Goal: Connect with others: Connect with others

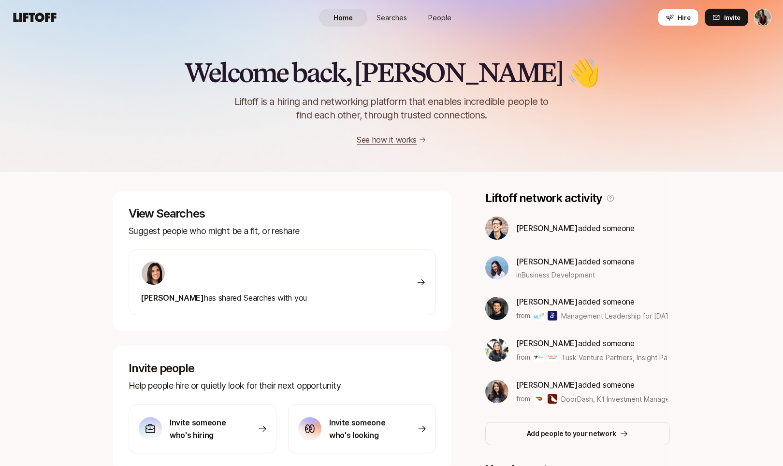
drag, startPoint x: 265, startPoint y: 231, endPoint x: 277, endPoint y: 258, distance: 29.8
click at [276, 256] on div "View Searches Suggest people who might be a fit, or reshare [PERSON_NAME] has s…" at bounding box center [282, 260] width 338 height 139
click at [263, 226] on p "Suggest people who might be a fit, or reshare" at bounding box center [282, 231] width 307 height 14
click at [271, 298] on span "[PERSON_NAME] has shared Searches with you" at bounding box center [224, 298] width 166 height 10
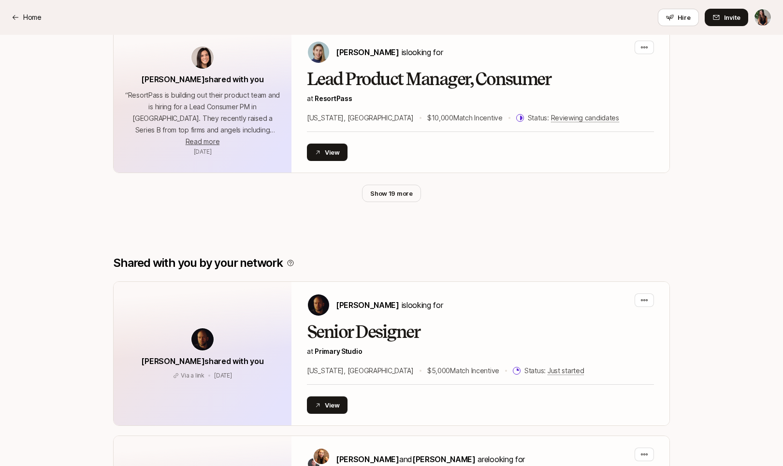
scroll to position [664, 0]
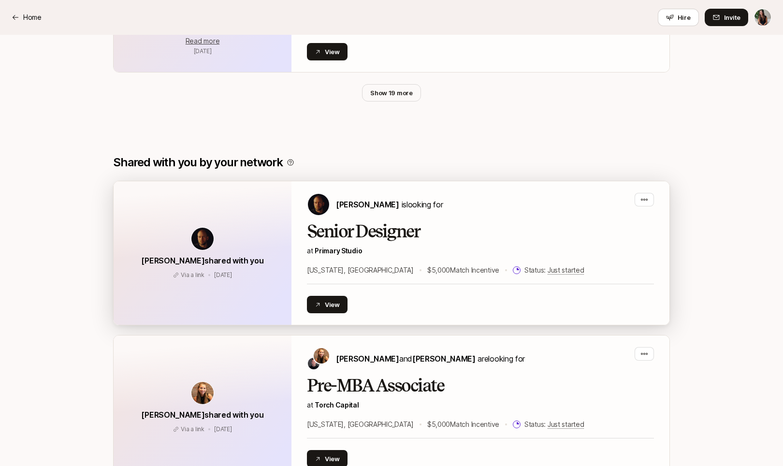
click at [465, 218] on div "[PERSON_NAME] is looking for Senior Designer at [GEOGRAPHIC_DATA] [US_STATE], […" at bounding box center [480, 253] width 347 height 120
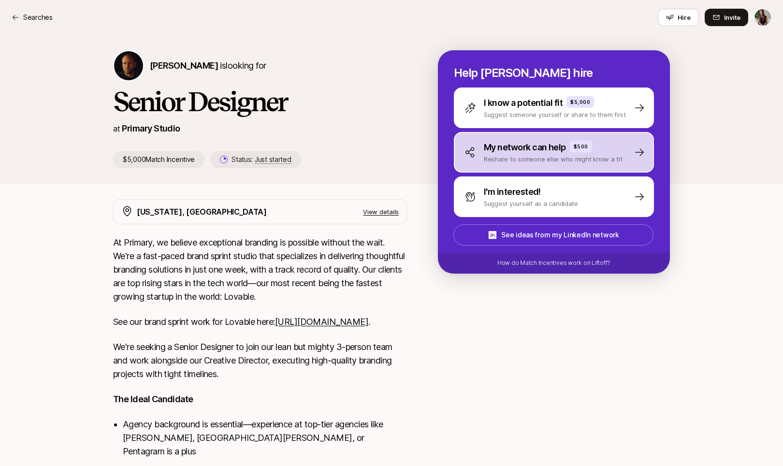
click at [518, 147] on p "My network can help" at bounding box center [525, 148] width 82 height 14
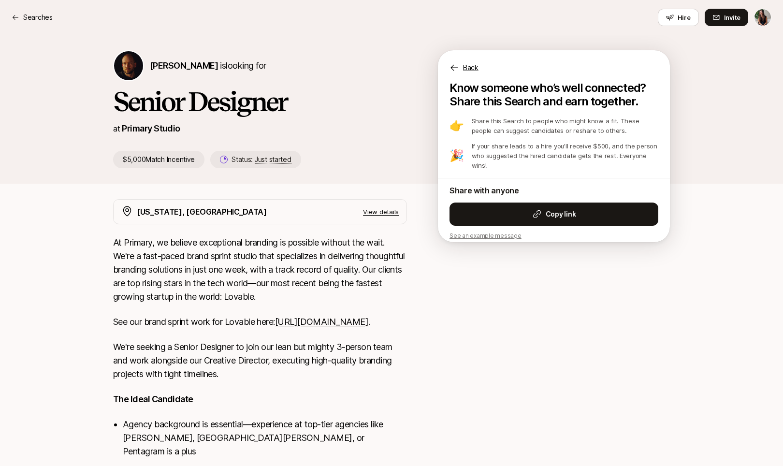
click at [466, 68] on p "Back" at bounding box center [470, 68] width 15 height 12
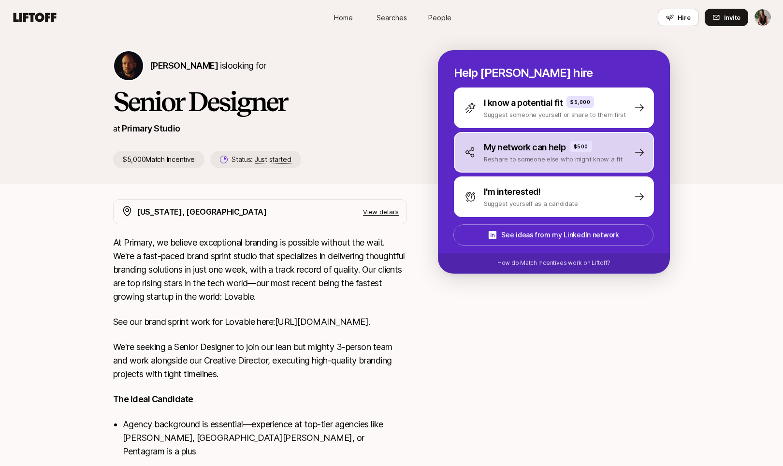
click at [615, 142] on div "My network can help $500" at bounding box center [553, 148] width 139 height 14
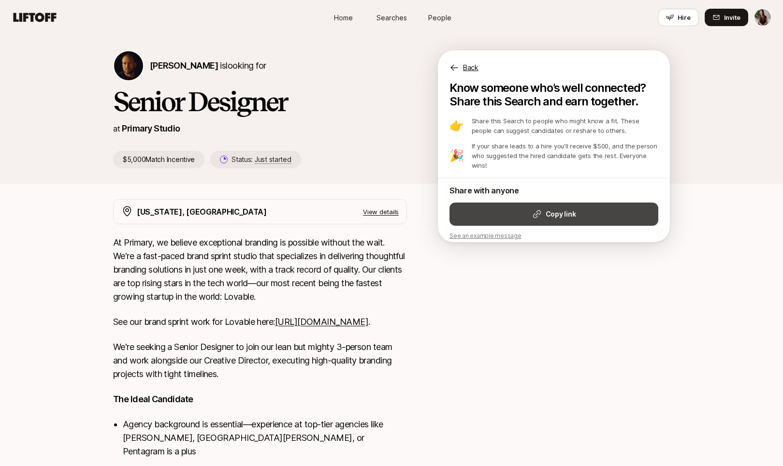
click at [527, 204] on button "Copy link" at bounding box center [554, 214] width 209 height 23
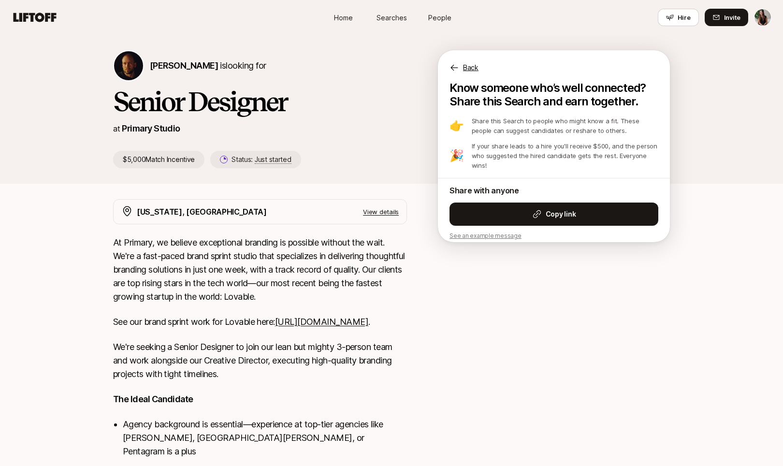
click at [20, 13] on icon at bounding box center [35, 17] width 43 height 9
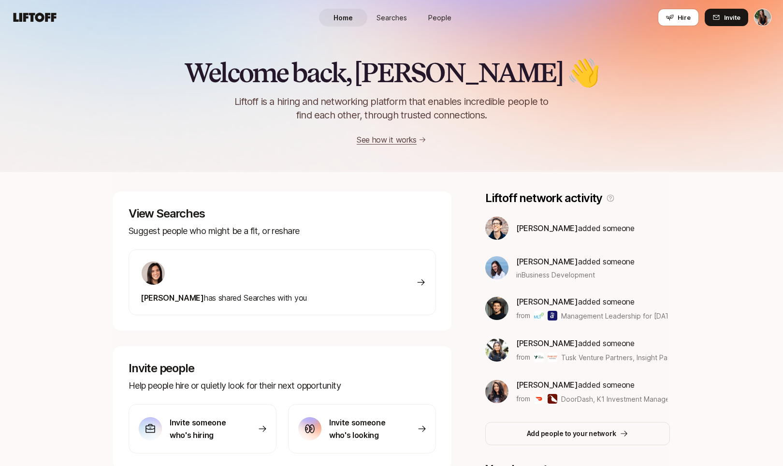
click at [403, 17] on span "Searches" at bounding box center [392, 18] width 30 height 10
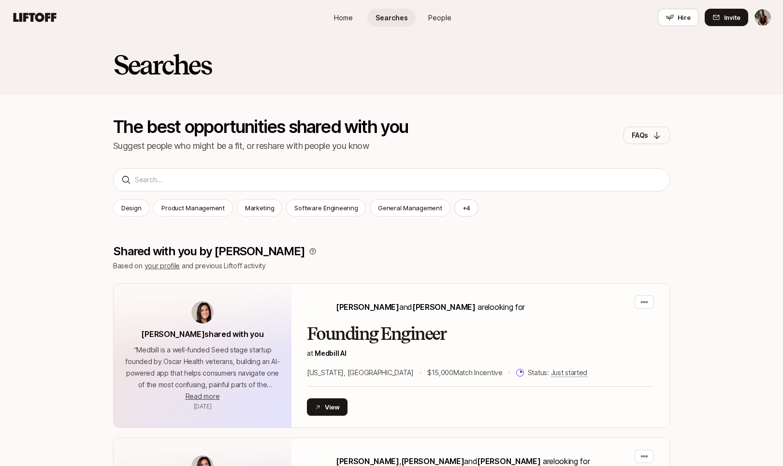
scroll to position [658, 0]
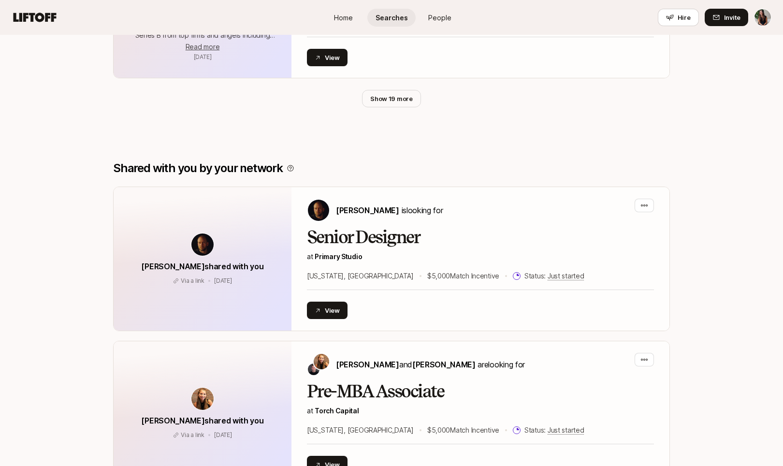
click at [443, 21] on span "People" at bounding box center [439, 18] width 23 height 10
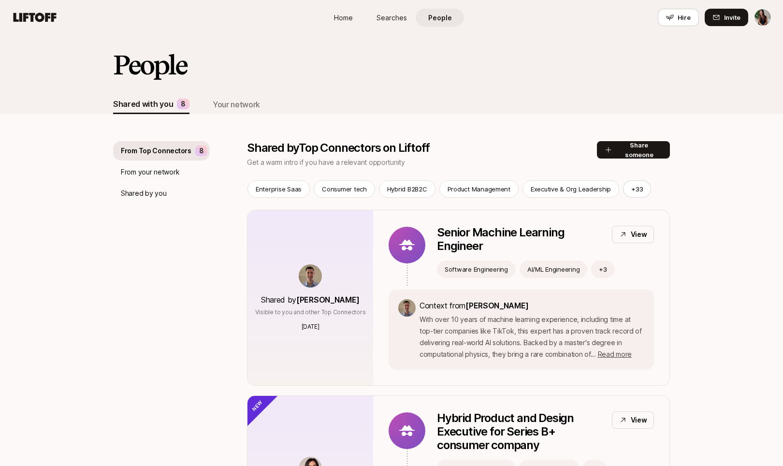
click at [398, 23] on link "Searches" at bounding box center [391, 18] width 48 height 18
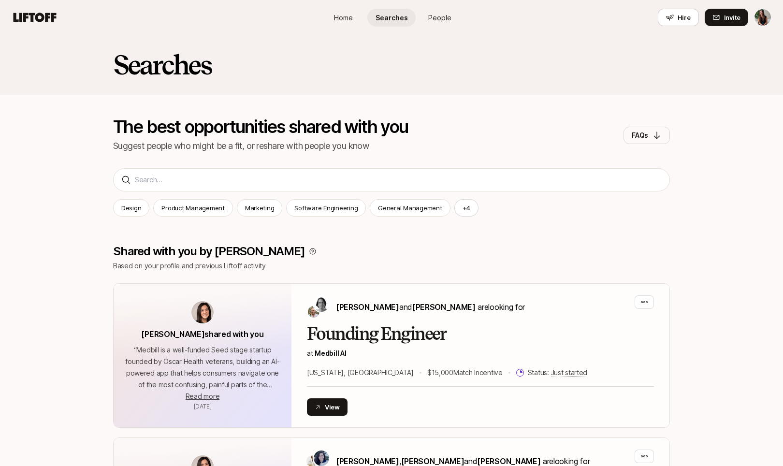
click at [436, 14] on span "People" at bounding box center [439, 18] width 23 height 10
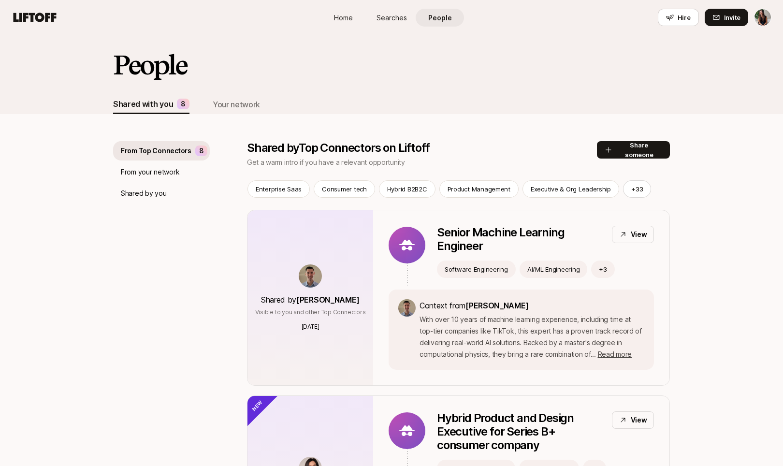
click at [396, 21] on span "Searches" at bounding box center [392, 18] width 30 height 10
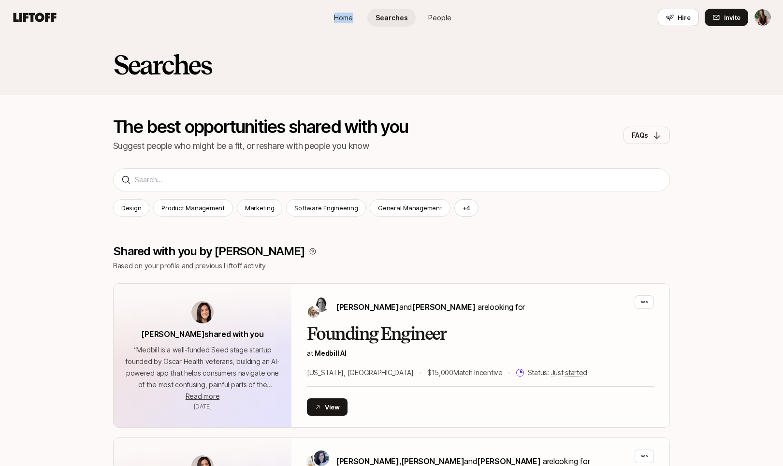
click at [335, 26] on link "Home" at bounding box center [343, 18] width 48 height 18
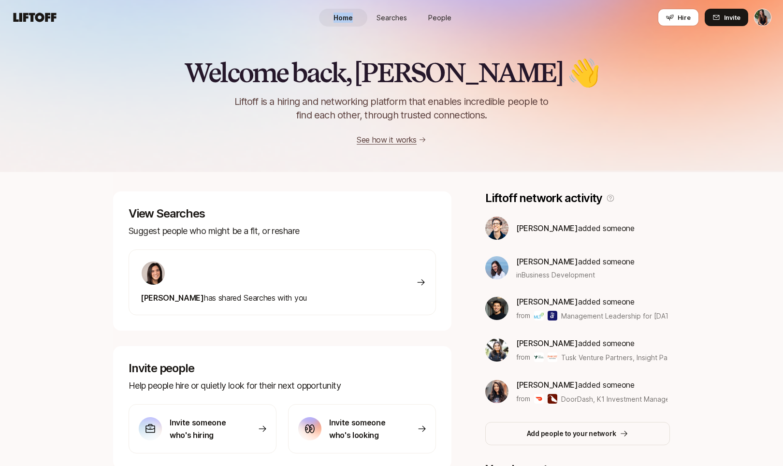
click at [440, 14] on span "People" at bounding box center [439, 18] width 23 height 10
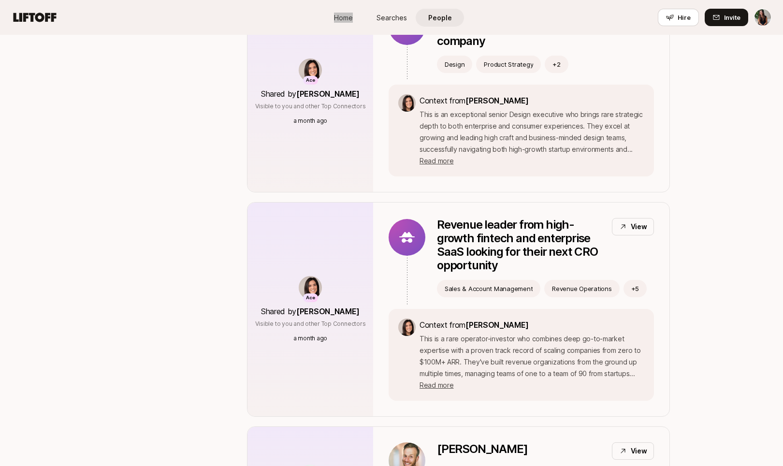
scroll to position [789, 0]
click at [568, 337] on p "This is a rare operator-investor who combines deep go-to-market expertise with …" at bounding box center [532, 362] width 225 height 58
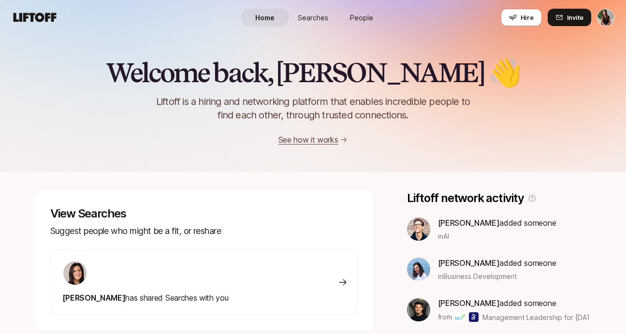
click at [354, 30] on div "Home Searches People Hire" at bounding box center [313, 17] width 145 height 35
click at [323, 24] on link "Searches" at bounding box center [313, 18] width 48 height 18
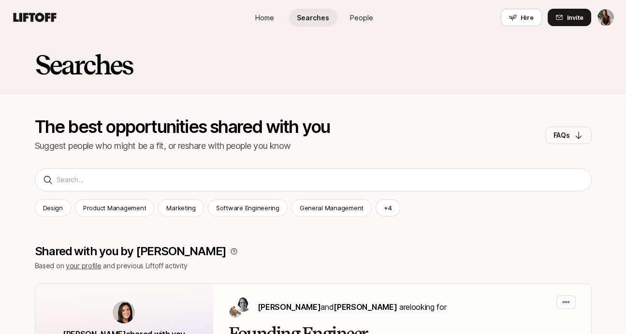
click at [374, 19] on link "People" at bounding box center [361, 18] width 48 height 18
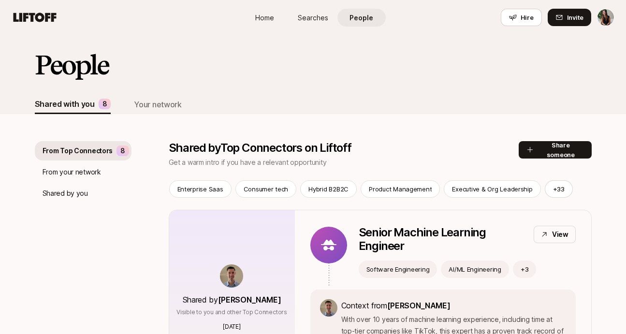
click at [287, 18] on link "Home" at bounding box center [265, 18] width 48 height 18
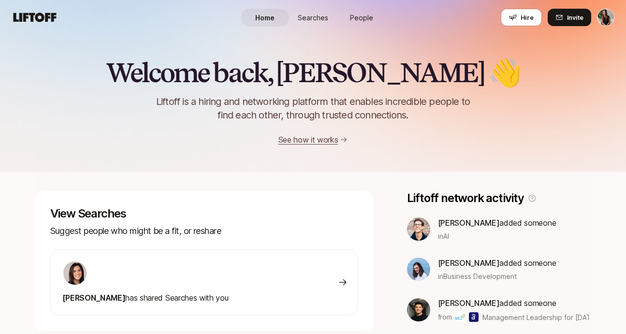
click at [270, 17] on span "Home" at bounding box center [264, 18] width 19 height 10
click at [354, 14] on span "People" at bounding box center [361, 18] width 23 height 10
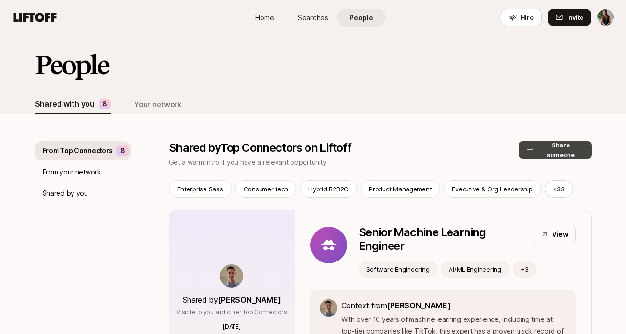
click at [559, 154] on button "Share someone" at bounding box center [555, 149] width 73 height 17
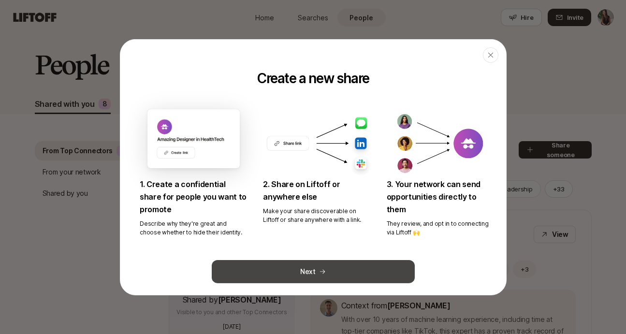
click at [289, 270] on button "Next" at bounding box center [313, 271] width 203 height 23
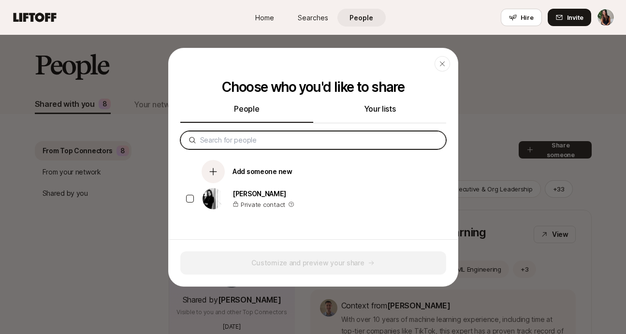
click at [294, 145] on input at bounding box center [319, 140] width 238 height 12
click at [252, 136] on input at bounding box center [319, 140] width 238 height 12
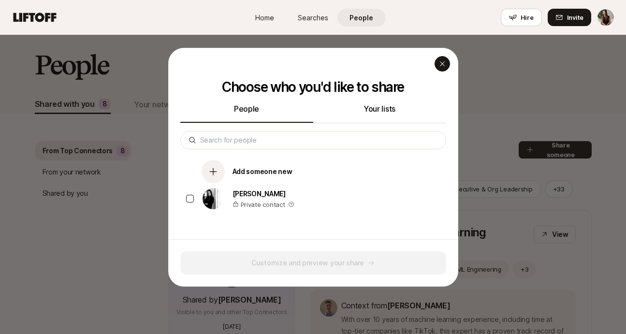
click at [436, 59] on div "button" at bounding box center [442, 63] width 15 height 15
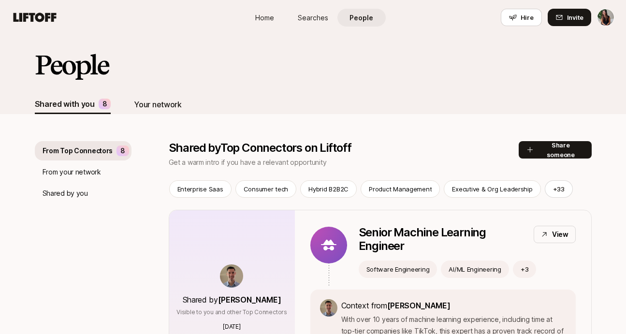
click at [147, 105] on div "Your network" at bounding box center [157, 104] width 47 height 13
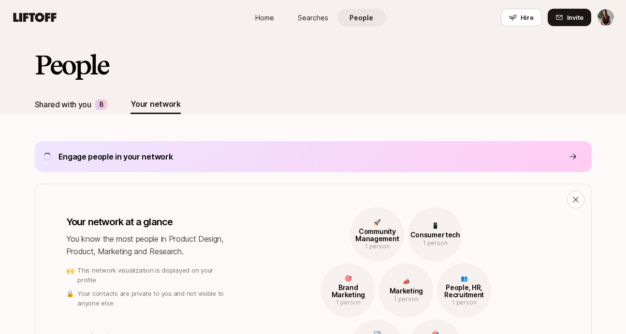
click at [68, 98] on div "Shared with you" at bounding box center [63, 104] width 57 height 13
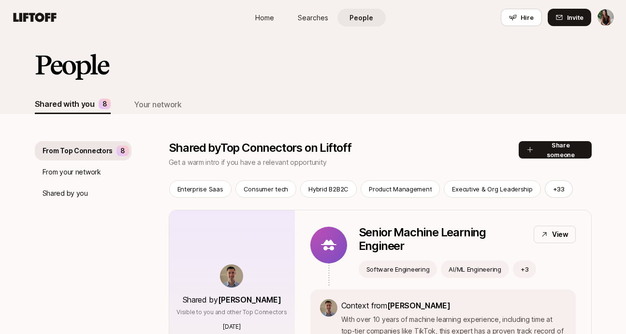
click at [72, 63] on h2 "People" at bounding box center [71, 64] width 73 height 29
click at [41, 18] on icon at bounding box center [35, 18] width 46 height 14
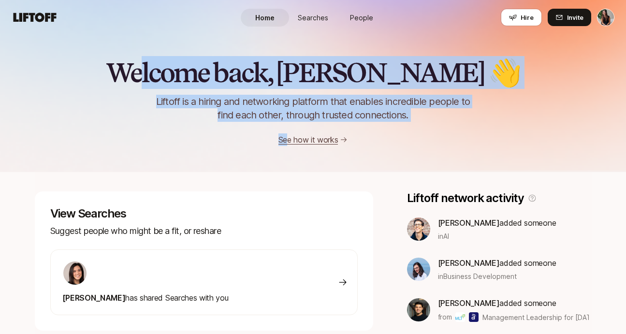
drag, startPoint x: 219, startPoint y: 82, endPoint x: 287, endPoint y: 139, distance: 89.2
click at [287, 139] on div "Welcome back, [PERSON_NAME] 👋 Liftoff is a hiring and networking platform that …" at bounding box center [313, 102] width 626 height 88
click at [239, 135] on div "Welcome back, [PERSON_NAME] 👋 Liftoff is a hiring and networking platform that …" at bounding box center [313, 102] width 626 height 88
drag, startPoint x: 436, startPoint y: 111, endPoint x: 168, endPoint y: 57, distance: 272.7
click at [168, 57] on div "Welcome back, [PERSON_NAME] 👋 Liftoff is a hiring and networking platform that …" at bounding box center [313, 85] width 626 height 173
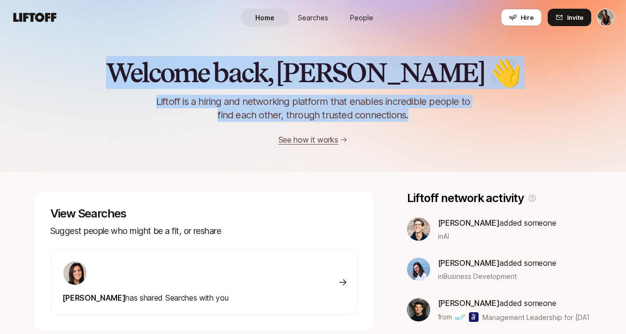
click at [168, 57] on div "Welcome back, [PERSON_NAME] 👋 Liftoff is a hiring and networking platform that …" at bounding box center [313, 85] width 626 height 173
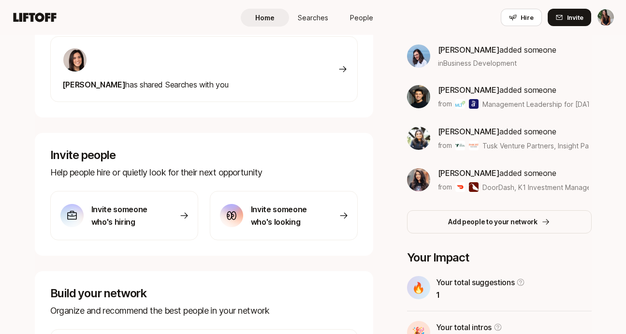
scroll to position [310, 0]
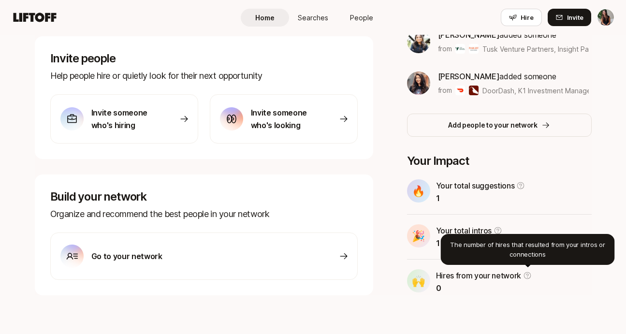
click at [528, 278] on icon at bounding box center [527, 275] width 9 height 9
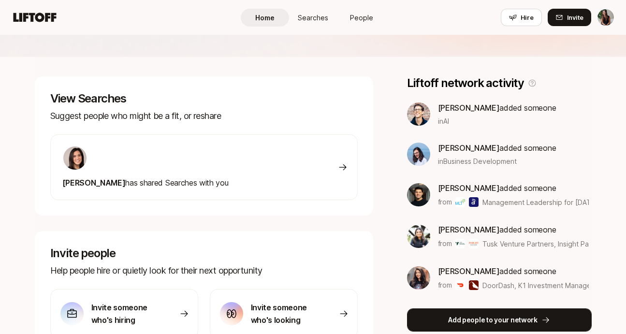
scroll to position [116, 0]
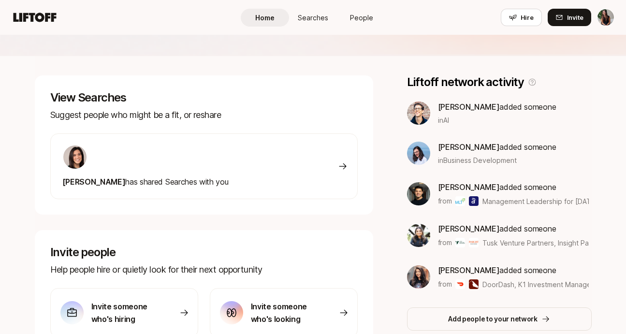
drag, startPoint x: 497, startPoint y: 282, endPoint x: 511, endPoint y: 294, distance: 18.9
click at [511, 294] on div "Liftoff network activity [PERSON_NAME] added someone in AI [PERSON_NAME] added …" at bounding box center [499, 202] width 185 height 255
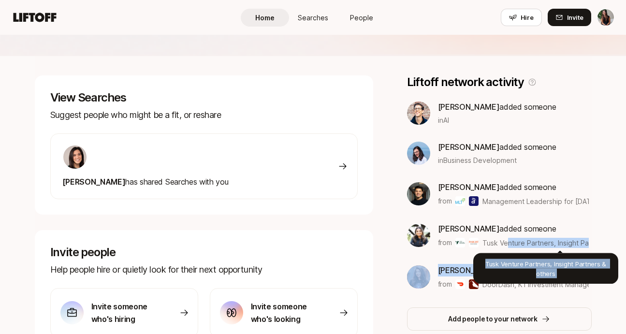
drag, startPoint x: 508, startPoint y: 243, endPoint x: 539, endPoint y: 283, distance: 50.6
click at [537, 282] on div "[PERSON_NAME] added someone in AI [PERSON_NAME] added someone in Business Devel…" at bounding box center [499, 195] width 185 height 189
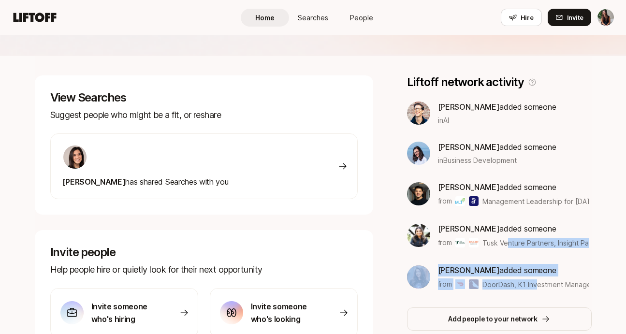
click at [529, 261] on div "[PERSON_NAME] added someone in AI [PERSON_NAME] added someone in Business Devel…" at bounding box center [499, 195] width 185 height 189
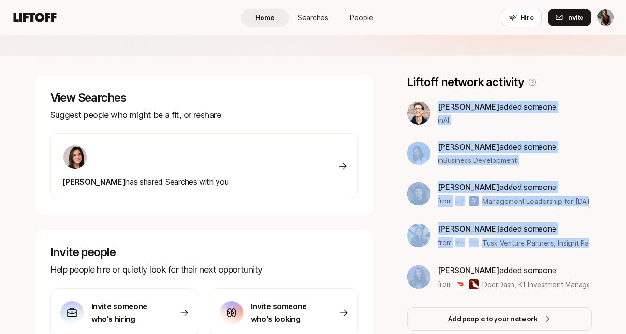
drag, startPoint x: 529, startPoint y: 261, endPoint x: 437, endPoint y: 103, distance: 182.8
click at [437, 103] on div "[PERSON_NAME] added someone in AI [PERSON_NAME] added someone in Business Devel…" at bounding box center [499, 195] width 185 height 189
click at [437, 103] on div "[PERSON_NAME] added someone in AI" at bounding box center [499, 113] width 185 height 25
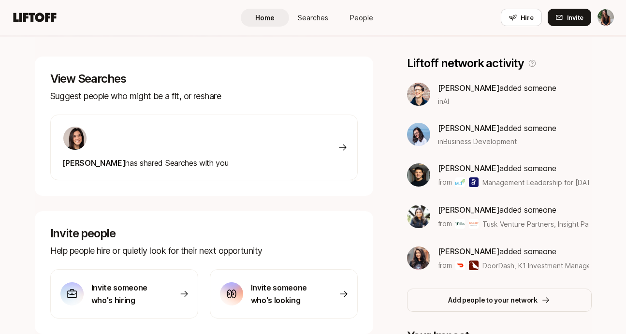
scroll to position [136, 0]
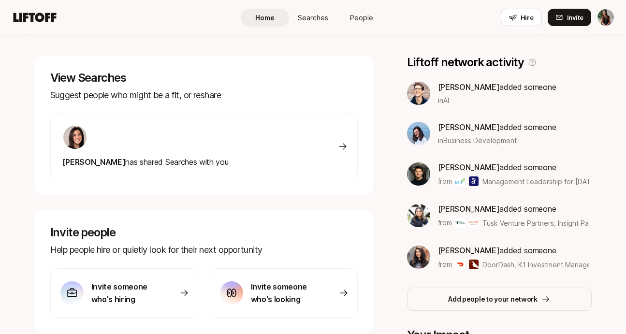
click at [417, 91] on img at bounding box center [418, 93] width 23 height 23
click at [313, 13] on span "Searches" at bounding box center [313, 18] width 30 height 10
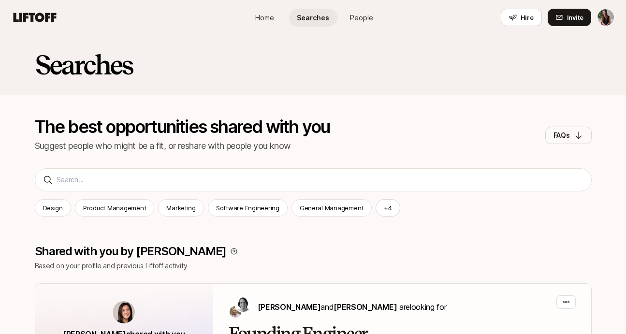
click at [383, 16] on link "People" at bounding box center [361, 18] width 48 height 18
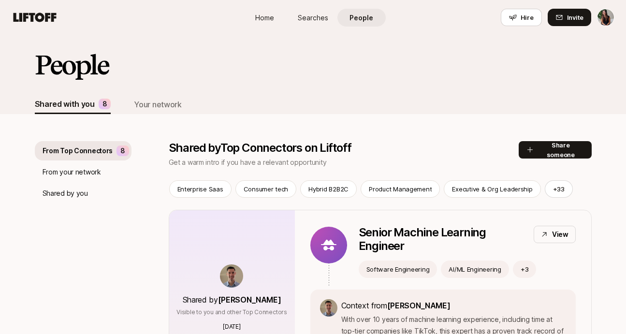
click at [276, 21] on link "Home" at bounding box center [265, 18] width 48 height 18
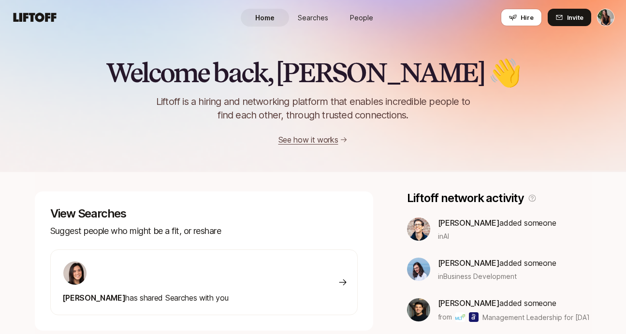
click at [311, 20] on span "Searches" at bounding box center [313, 18] width 30 height 10
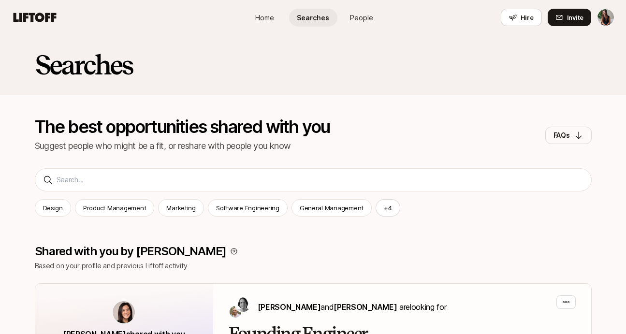
click at [368, 20] on span "People" at bounding box center [361, 18] width 23 height 10
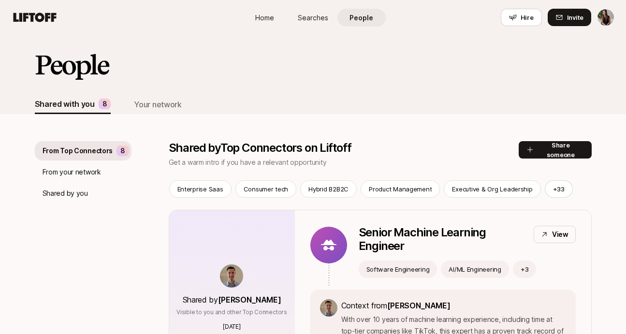
click at [316, 19] on span "Searches" at bounding box center [313, 18] width 30 height 10
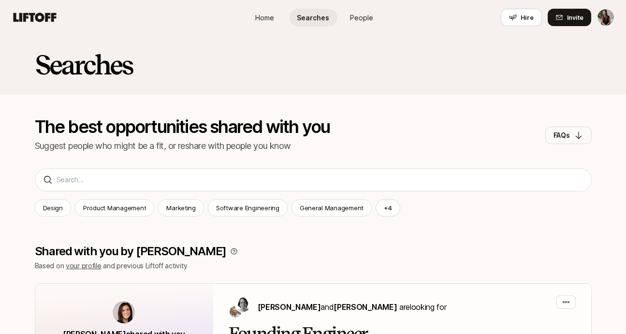
click at [349, 15] on link "People" at bounding box center [361, 18] width 48 height 18
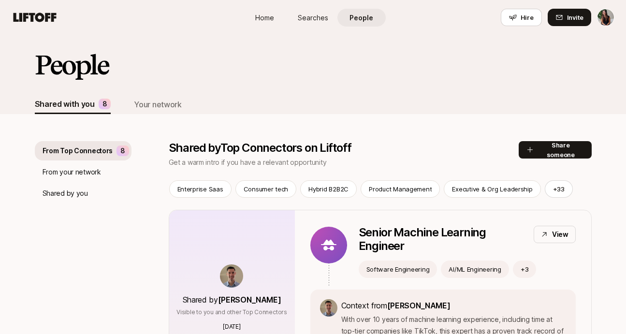
click at [308, 14] on span "Searches" at bounding box center [313, 18] width 30 height 10
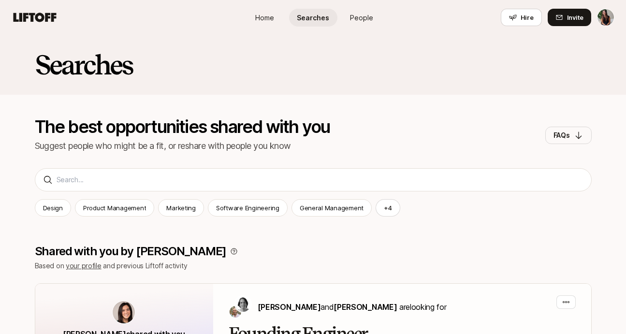
click at [256, 17] on span "Home" at bounding box center [264, 18] width 19 height 10
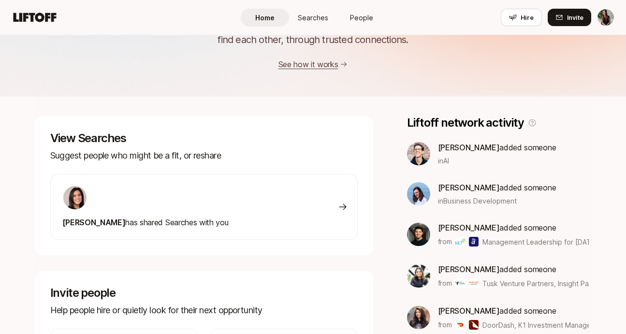
scroll to position [113, 0]
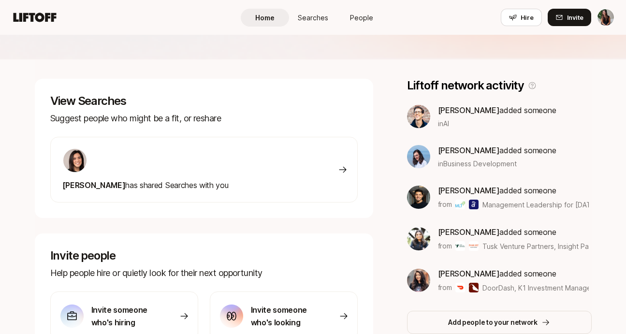
click at [438, 108] on span "[PERSON_NAME]" at bounding box center [469, 110] width 62 height 10
click at [468, 131] on div "[PERSON_NAME] added someone in AI [PERSON_NAME] added someone in Business Devel…" at bounding box center [499, 198] width 185 height 189
drag, startPoint x: 465, startPoint y: 123, endPoint x: 433, endPoint y: 99, distance: 41.1
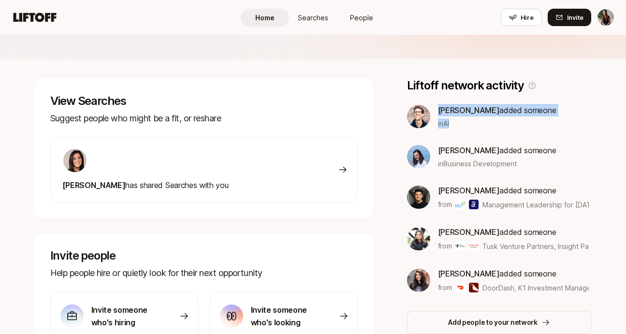
click at [434, 99] on div "Liftoff network activity [PERSON_NAME] added someone in AI [PERSON_NAME] added …" at bounding box center [499, 206] width 185 height 255
click at [433, 99] on div "Liftoff network activity [PERSON_NAME] added someone in AI [PERSON_NAME] added …" at bounding box center [499, 206] width 185 height 255
drag, startPoint x: 433, startPoint y: 99, endPoint x: 474, endPoint y: 141, distance: 58.8
click at [474, 141] on div "Liftoff network activity [PERSON_NAME] added someone in AI [PERSON_NAME] added …" at bounding box center [499, 206] width 185 height 255
click at [466, 127] on div "in AI" at bounding box center [497, 123] width 118 height 10
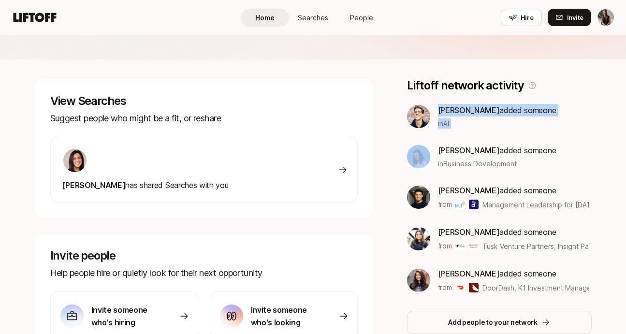
drag, startPoint x: 466, startPoint y: 127, endPoint x: 436, endPoint y: 109, distance: 34.9
click at [436, 109] on div "[PERSON_NAME] added someone in AI" at bounding box center [499, 116] width 185 height 25
click at [436, 106] on div "[PERSON_NAME] added someone in AI" at bounding box center [499, 116] width 185 height 25
drag, startPoint x: 436, startPoint y: 106, endPoint x: 455, endPoint y: 129, distance: 29.2
click at [455, 129] on div "[PERSON_NAME] added someone in AI [PERSON_NAME] added someone in Business Devel…" at bounding box center [499, 198] width 185 height 189
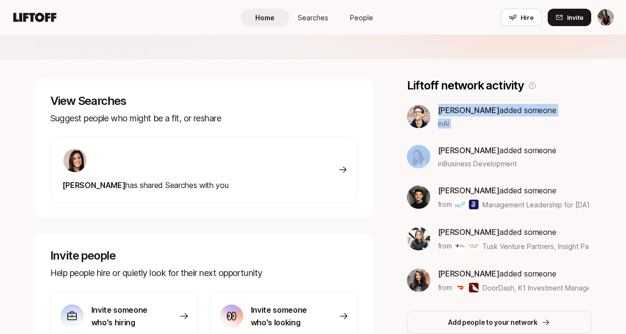
click at [455, 129] on div "[PERSON_NAME] added someone in AI [PERSON_NAME] added someone in Business Devel…" at bounding box center [499, 198] width 185 height 189
drag, startPoint x: 455, startPoint y: 129, endPoint x: 437, endPoint y: 108, distance: 27.4
click at [437, 109] on div "[PERSON_NAME] added someone in AI [PERSON_NAME] added someone in Business Devel…" at bounding box center [499, 198] width 185 height 189
click at [437, 108] on div "[PERSON_NAME] added someone in AI" at bounding box center [499, 116] width 185 height 25
drag, startPoint x: 436, startPoint y: 100, endPoint x: 458, endPoint y: 120, distance: 29.8
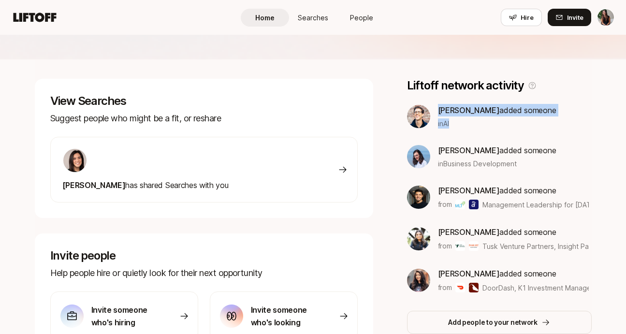
click at [458, 120] on div "Liftoff network activity [PERSON_NAME] added someone in AI [PERSON_NAME] added …" at bounding box center [499, 206] width 185 height 255
click at [458, 120] on div "in AI" at bounding box center [497, 123] width 118 height 10
drag, startPoint x: 434, startPoint y: 101, endPoint x: 460, endPoint y: 124, distance: 34.6
click at [460, 124] on div "Liftoff network activity [PERSON_NAME] added someone in AI [PERSON_NAME] added …" at bounding box center [499, 206] width 185 height 255
click at [460, 124] on div "in AI" at bounding box center [497, 123] width 118 height 10
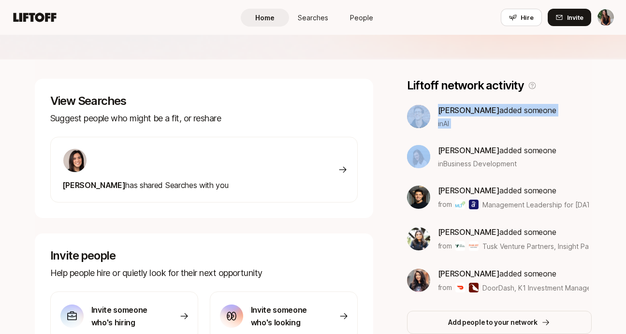
drag, startPoint x: 460, startPoint y: 124, endPoint x: 429, endPoint y: 101, distance: 38.8
click at [429, 102] on div "Liftoff network activity [PERSON_NAME] added someone in AI [PERSON_NAME] added …" at bounding box center [499, 206] width 185 height 255
click at [429, 101] on div "Liftoff network activity [PERSON_NAME] added someone in AI [PERSON_NAME] added …" at bounding box center [499, 206] width 185 height 255
drag, startPoint x: 444, startPoint y: 115, endPoint x: 451, endPoint y: 120, distance: 8.7
click at [451, 120] on div "[PERSON_NAME] added someone in AI" at bounding box center [497, 116] width 118 height 25
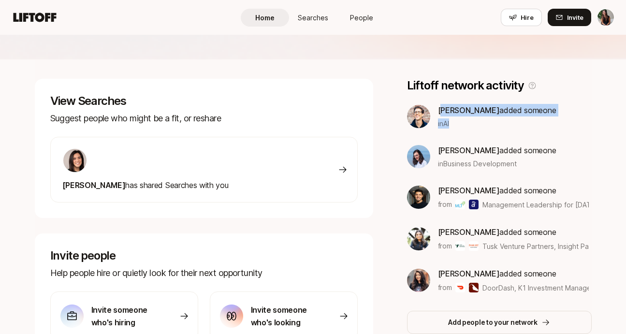
click at [449, 120] on span "in AI" at bounding box center [443, 123] width 11 height 10
drag, startPoint x: 460, startPoint y: 131, endPoint x: 439, endPoint y: 107, distance: 31.2
click at [439, 107] on div "[PERSON_NAME] added someone in AI [PERSON_NAME] added someone in Business Devel…" at bounding box center [499, 198] width 185 height 189
click at [439, 107] on span "[PERSON_NAME]" at bounding box center [469, 110] width 62 height 10
drag, startPoint x: 437, startPoint y: 108, endPoint x: 468, endPoint y: 122, distance: 34.6
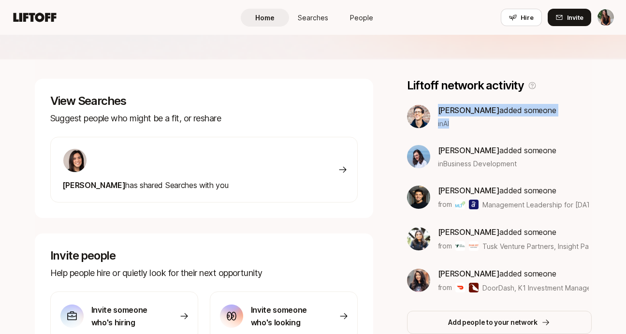
click at [468, 122] on div "[PERSON_NAME] added someone in AI" at bounding box center [499, 116] width 185 height 25
click at [468, 122] on div "in AI" at bounding box center [497, 123] width 118 height 10
drag, startPoint x: 468, startPoint y: 122, endPoint x: 434, endPoint y: 105, distance: 38.5
click at [436, 106] on div "[PERSON_NAME] added someone in AI" at bounding box center [499, 116] width 185 height 25
click at [434, 105] on div "[PERSON_NAME] added someone in AI" at bounding box center [499, 116] width 185 height 25
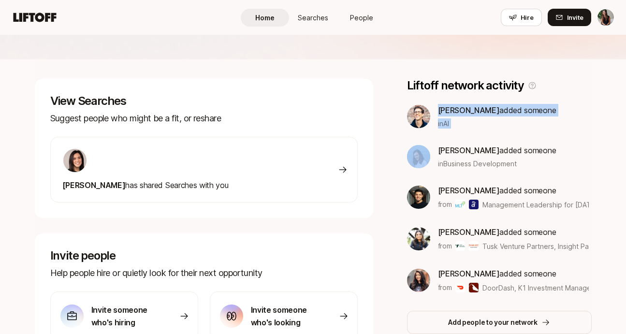
drag, startPoint x: 434, startPoint y: 105, endPoint x: 472, endPoint y: 130, distance: 45.0
click at [472, 130] on div "[PERSON_NAME] added someone in AI [PERSON_NAME] added someone in Business Devel…" at bounding box center [499, 198] width 185 height 189
drag, startPoint x: 472, startPoint y: 130, endPoint x: 441, endPoint y: 115, distance: 33.9
click at [441, 116] on div "[PERSON_NAME] added someone in AI [PERSON_NAME] added someone in Business Devel…" at bounding box center [499, 198] width 185 height 189
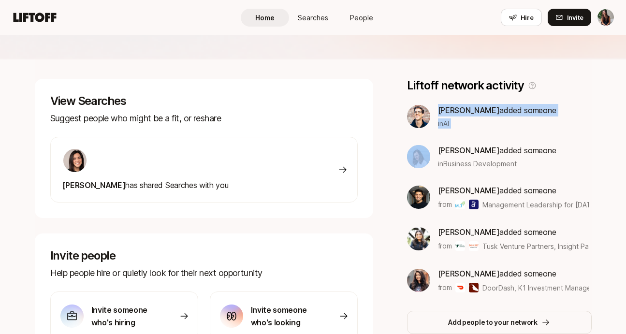
click at [441, 115] on span "[PERSON_NAME]" at bounding box center [469, 110] width 62 height 10
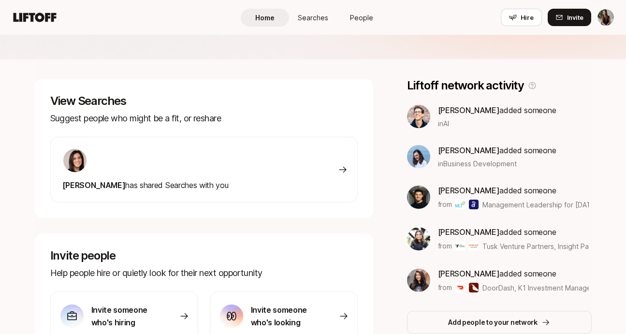
click at [364, 18] on span "People" at bounding box center [361, 18] width 23 height 10
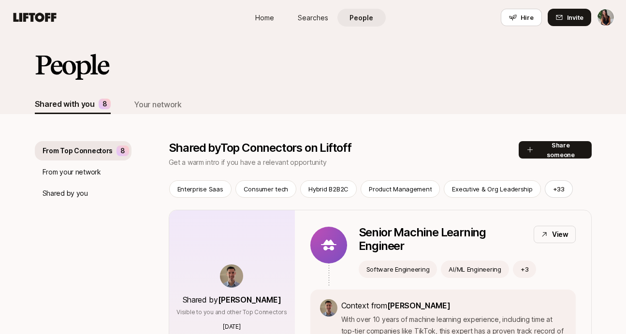
click at [302, 3] on div "Home Searches People Hire" at bounding box center [313, 17] width 145 height 35
click at [307, 16] on span "Searches" at bounding box center [313, 18] width 30 height 10
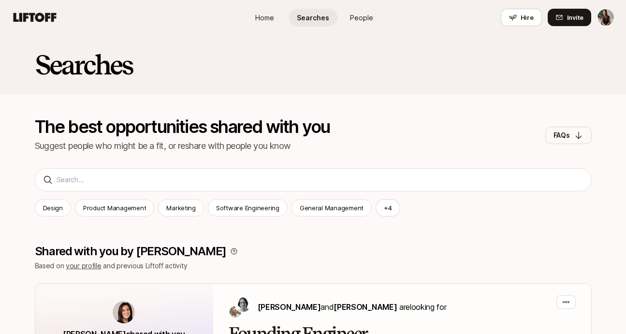
click at [263, 15] on span "Home" at bounding box center [264, 18] width 19 height 10
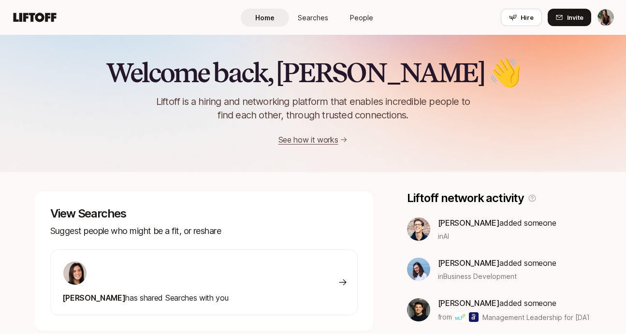
scroll to position [113, 0]
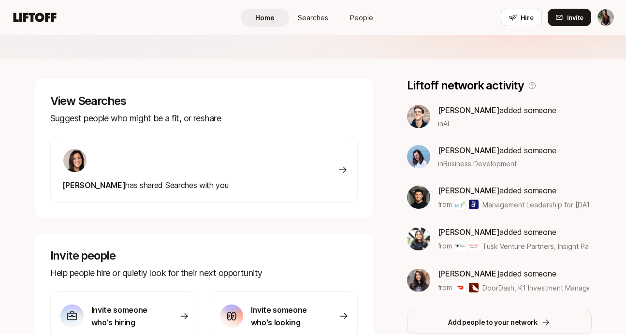
click at [328, 25] on link "Searches" at bounding box center [313, 18] width 48 height 18
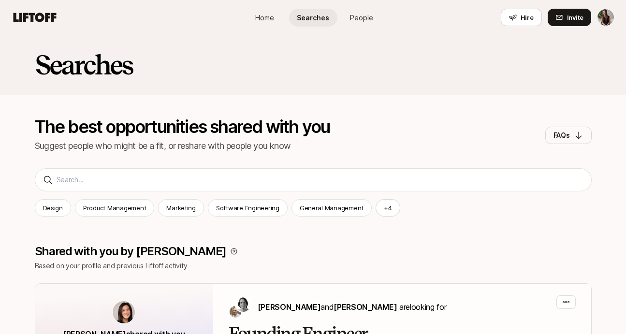
click at [359, 15] on span "People" at bounding box center [361, 18] width 23 height 10
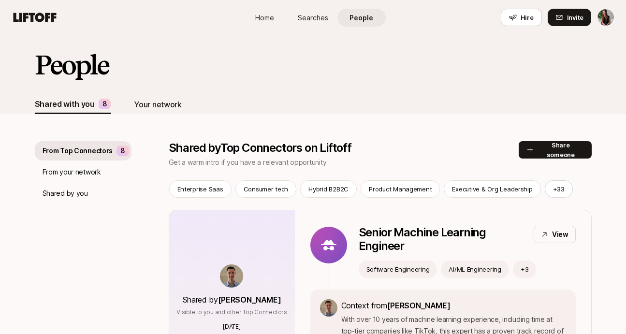
click at [141, 109] on div "Your network" at bounding box center [157, 104] width 47 height 13
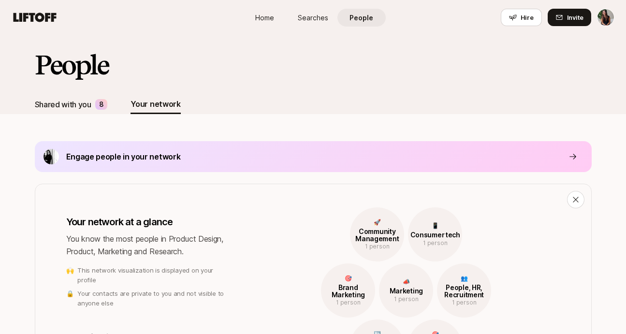
click at [79, 107] on div "Shared with you" at bounding box center [63, 104] width 57 height 13
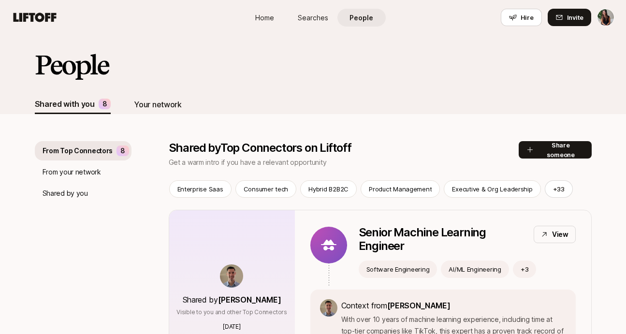
click at [144, 97] on div "Your network" at bounding box center [157, 104] width 47 height 19
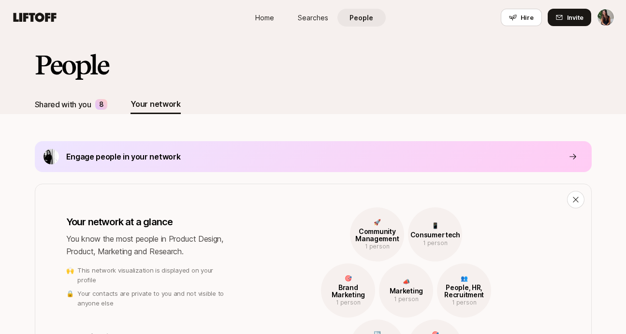
click at [80, 98] on div "Shared with you" at bounding box center [63, 104] width 57 height 13
